Goal: Find specific page/section: Find specific page/section

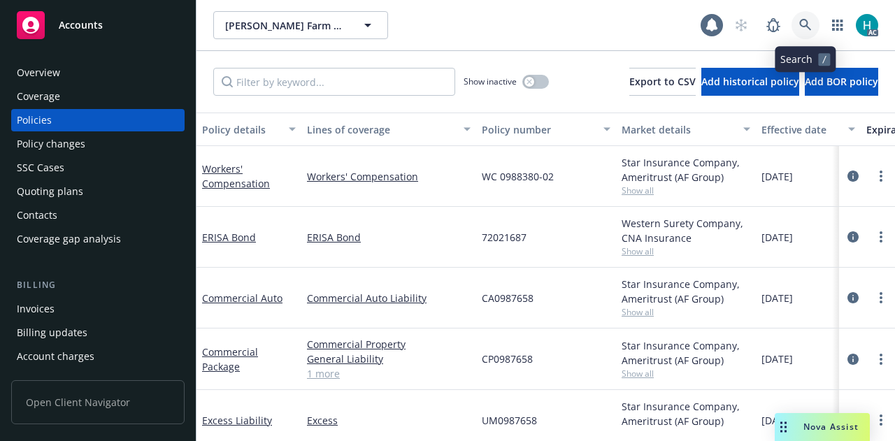
click at [801, 24] on icon at bounding box center [805, 25] width 12 height 12
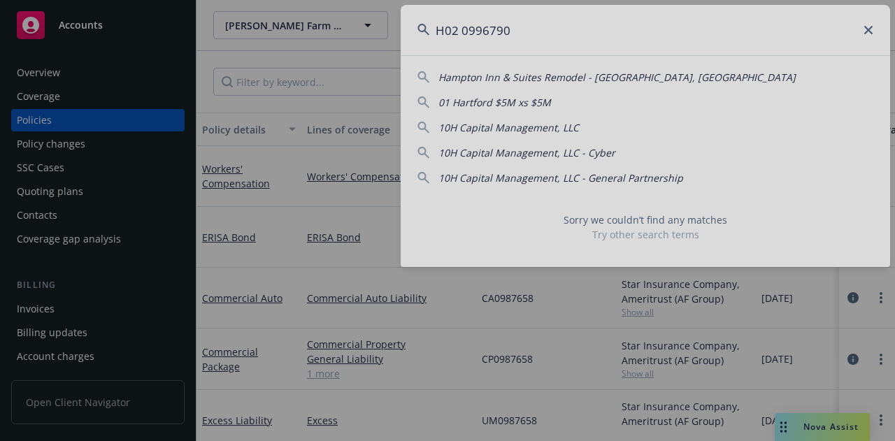
type input "H02 0996790"
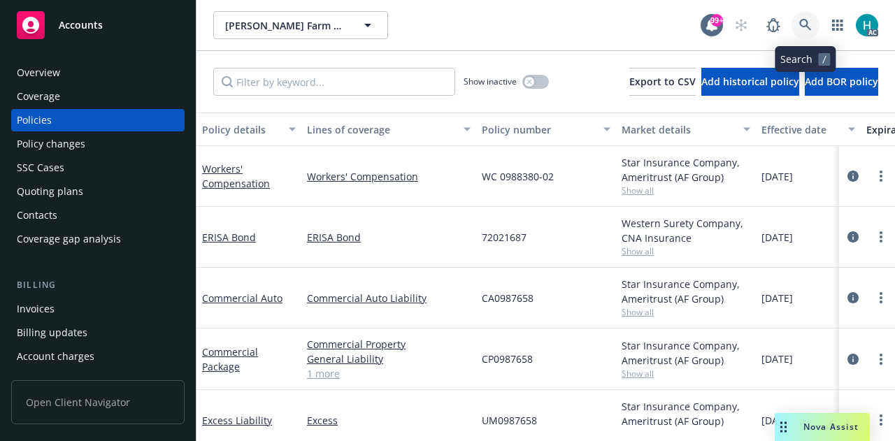
click at [807, 25] on icon at bounding box center [805, 25] width 12 height 12
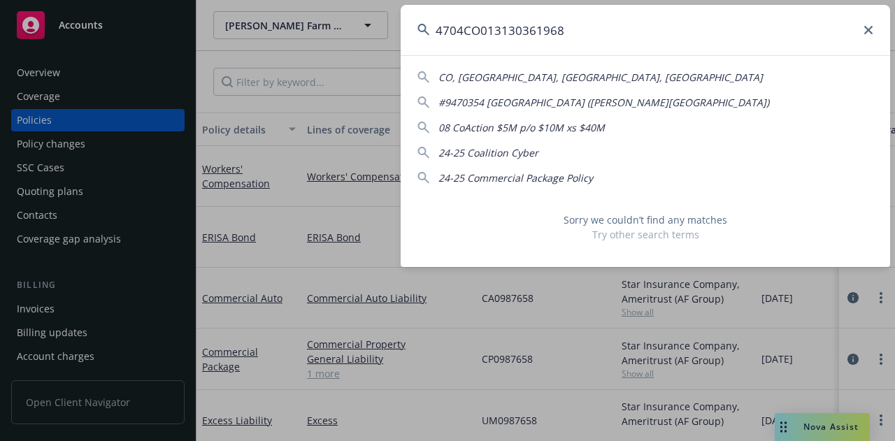
type input "4704CO013130361968"
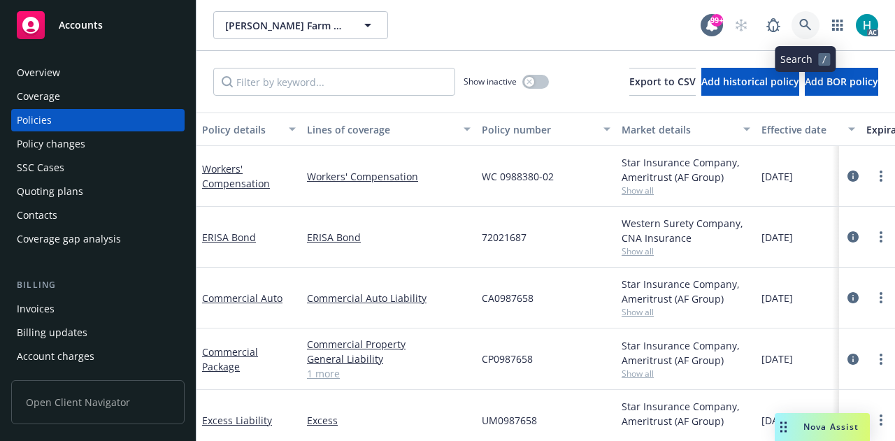
click at [810, 19] on icon at bounding box center [805, 25] width 13 height 13
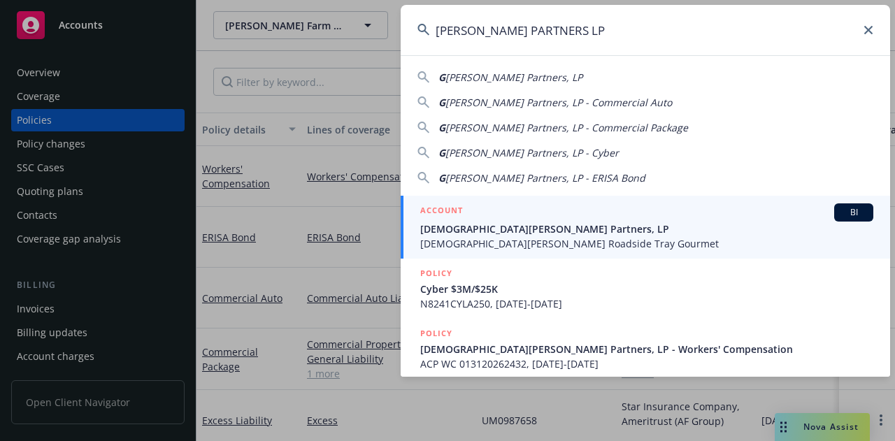
type input "[PERSON_NAME] PARTNERS LP"
